Goal: Obtain resource: Download file/media

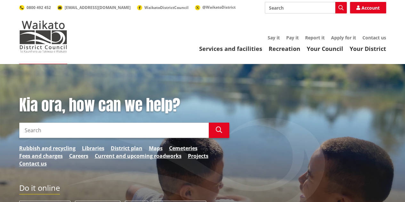
click at [65, 132] on input "Search" at bounding box center [114, 130] width 190 height 15
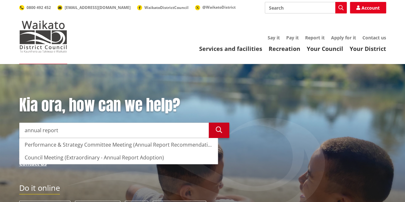
type input "annual report"
click at [217, 130] on icon "button" at bounding box center [219, 130] width 6 height 6
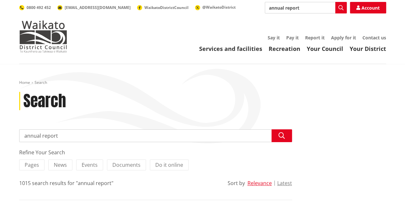
click at [68, 136] on input "annual report" at bounding box center [155, 135] width 273 height 13
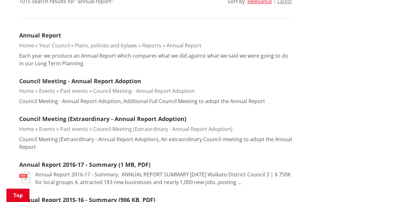
scroll to position [192, 0]
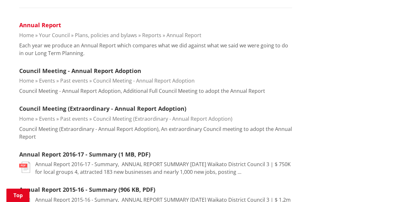
click at [44, 25] on link "Annual Report" at bounding box center [40, 25] width 42 height 8
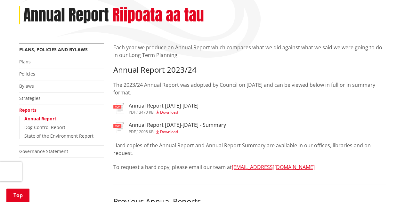
scroll to position [96, 0]
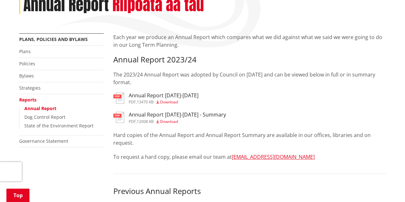
click at [168, 102] on span "Download" at bounding box center [169, 101] width 18 height 5
